Goal: Check status: Check status

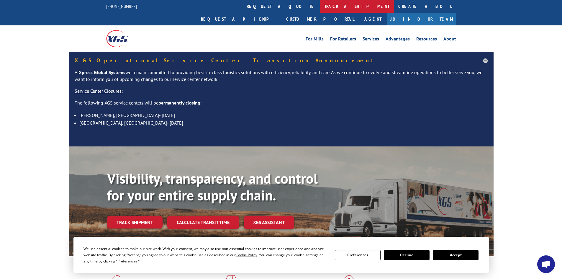
click at [320, 8] on link "track a shipment" at bounding box center [357, 6] width 74 height 13
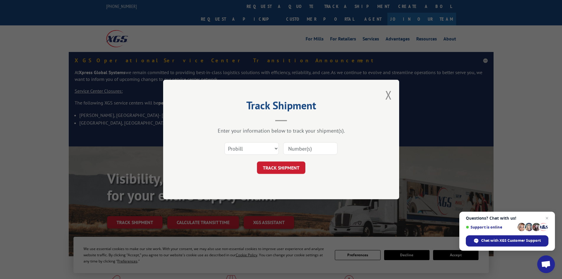
click at [307, 152] on input at bounding box center [310, 148] width 54 height 12
type input "174496945"
click at [295, 167] on button "TRACK SHIPMENT" at bounding box center [281, 167] width 48 height 12
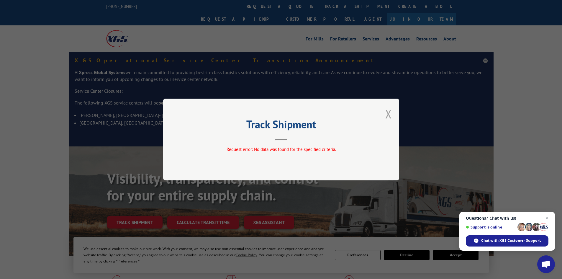
click at [390, 112] on button "Close modal" at bounding box center [388, 114] width 6 height 16
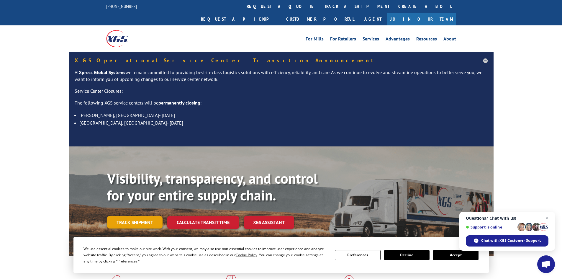
click at [155, 216] on link "Track shipment" at bounding box center [134, 222] width 55 height 12
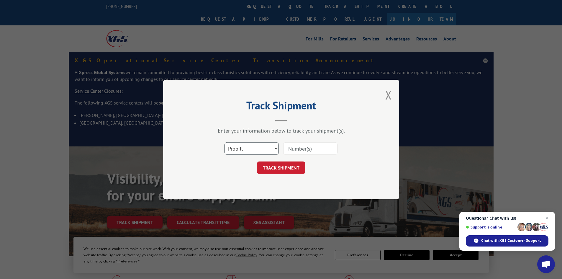
click at [276, 148] on select "Select category... Probill BOL PO" at bounding box center [251, 148] width 54 height 12
select select "bol"
click at [224, 142] on select "Select category... Probill BOL PO" at bounding box center [251, 148] width 54 height 12
click at [292, 152] on input at bounding box center [310, 148] width 54 height 12
type input "174496945"
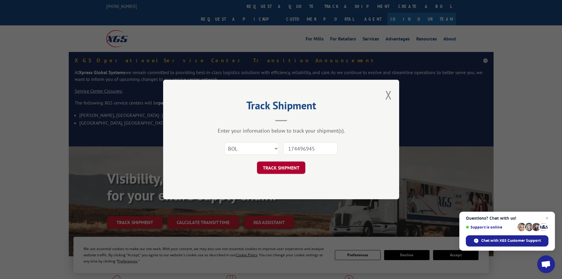
click at [300, 164] on button "TRACK SHIPMENT" at bounding box center [281, 167] width 48 height 12
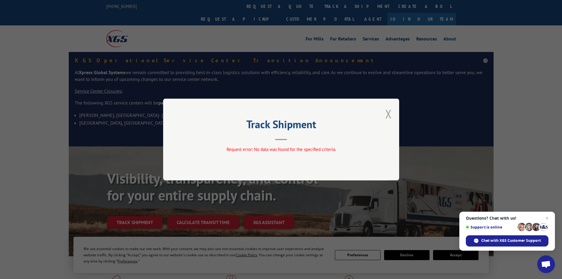
click at [388, 114] on button "Close modal" at bounding box center [388, 114] width 6 height 16
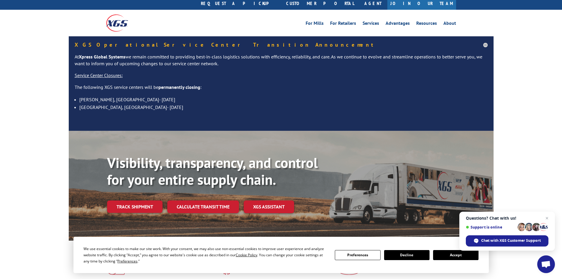
scroll to position [29, 0]
